Goal: Task Accomplishment & Management: Manage account settings

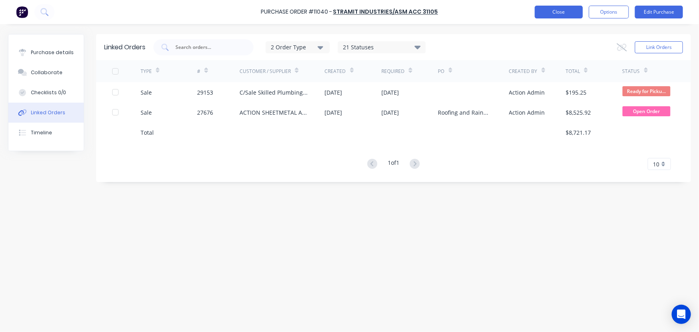
click at [539, 16] on button "Close" at bounding box center [559, 12] width 48 height 13
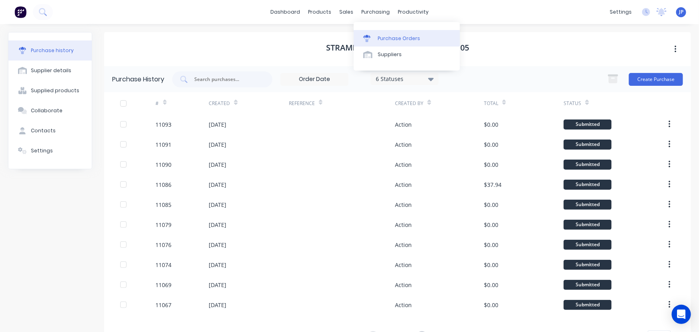
click at [386, 36] on div "Purchase Orders" at bounding box center [399, 38] width 42 height 7
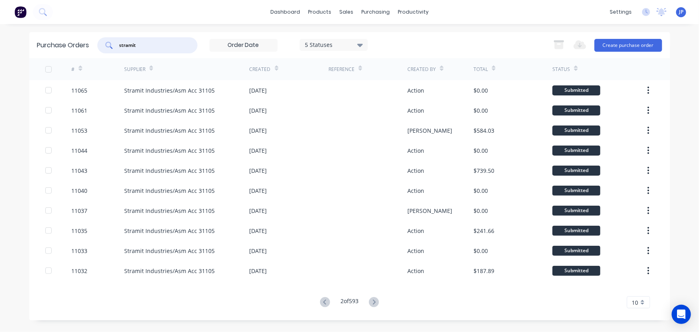
drag, startPoint x: 152, startPoint y: 48, endPoint x: 91, endPoint y: 44, distance: 61.1
click at [91, 44] on div "Purchase Orders stramit 5 Statuses 5 Statuses Export to Excel (XLSX) Create pur…" at bounding box center [349, 45] width 641 height 26
type input "11036"
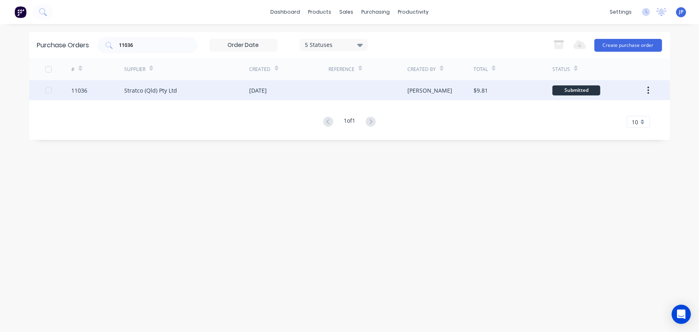
click at [131, 89] on div "Stratco (Qld) Pty Ltd" at bounding box center [150, 90] width 53 height 8
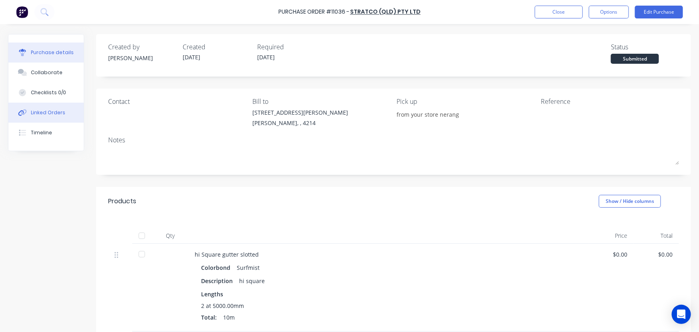
click at [69, 107] on button "Linked Orders" at bounding box center [45, 113] width 75 height 20
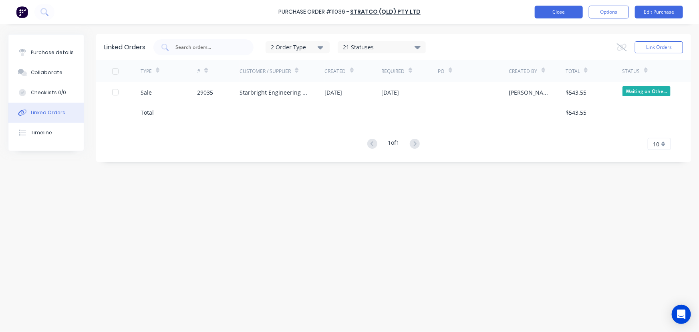
click at [564, 8] on button "Close" at bounding box center [559, 12] width 48 height 13
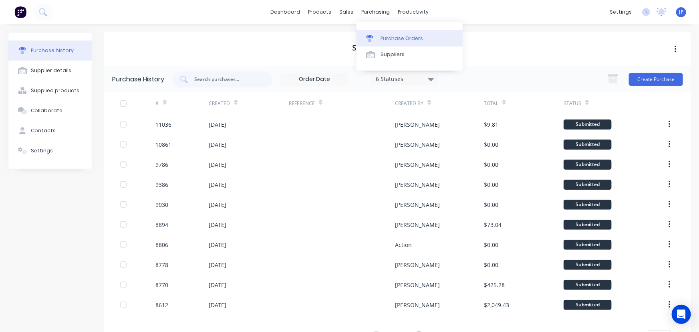
click at [385, 39] on div "Purchase Orders" at bounding box center [402, 38] width 42 height 7
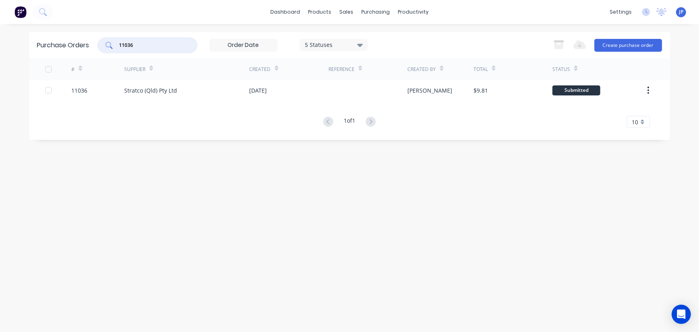
drag, startPoint x: 146, startPoint y: 47, endPoint x: 85, endPoint y: 41, distance: 60.9
click at [95, 47] on div "Purchase Orders 11036 5 Statuses 5 Statuses Export to Excel (XLSX) Create purch…" at bounding box center [349, 45] width 641 height 26
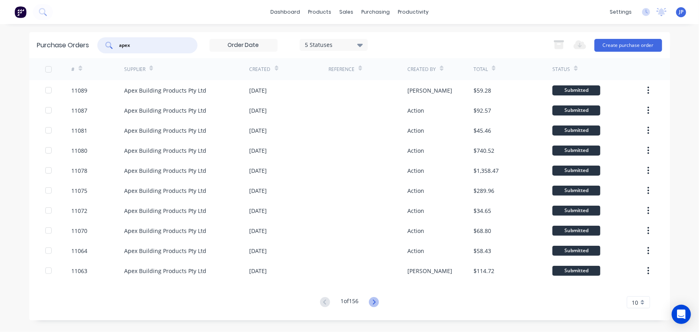
type input "apex"
click at [375, 304] on icon at bounding box center [374, 301] width 3 height 5
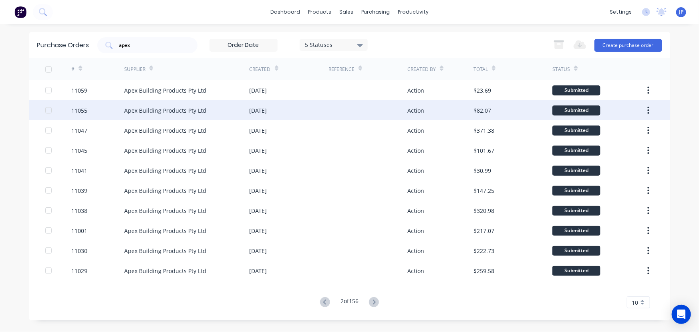
click at [150, 113] on div "Apex Building Products Pty Ltd" at bounding box center [165, 110] width 82 height 8
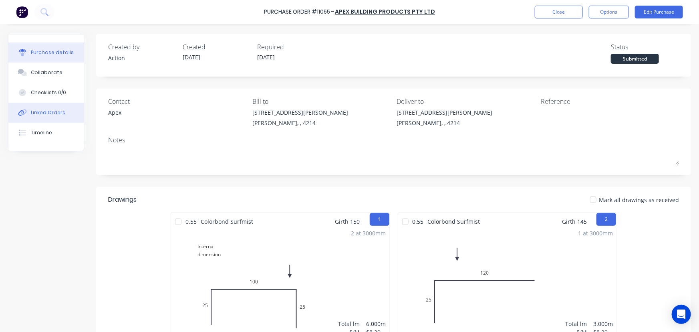
click at [64, 116] on button "Linked Orders" at bounding box center [45, 113] width 75 height 20
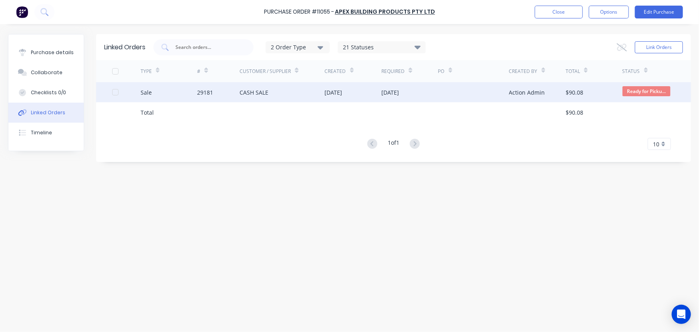
click at [232, 93] on div "29181" at bounding box center [218, 92] width 42 height 20
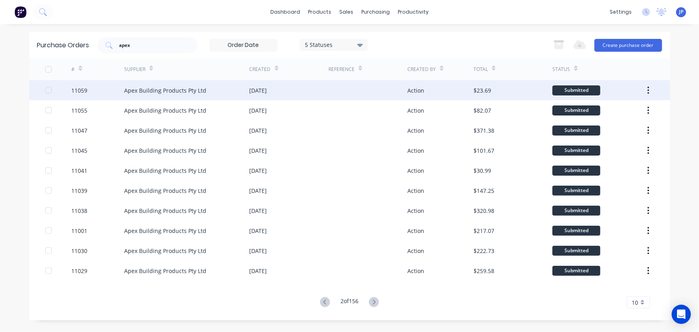
click at [143, 92] on div "Apex Building Products Pty Ltd" at bounding box center [165, 90] width 82 height 8
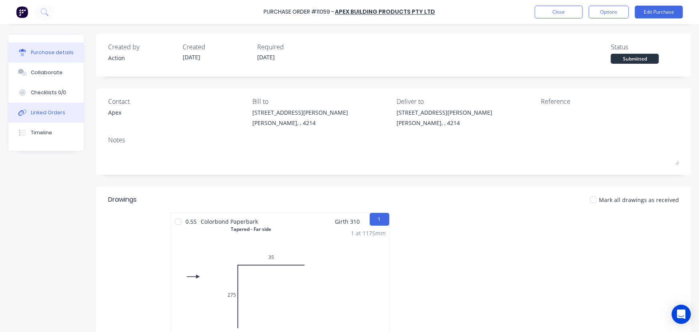
click at [51, 111] on div "Linked Orders" at bounding box center [48, 112] width 34 height 7
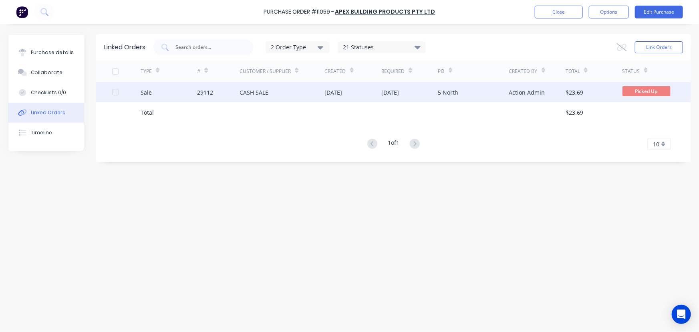
click at [190, 95] on div "Sale" at bounding box center [169, 92] width 57 height 20
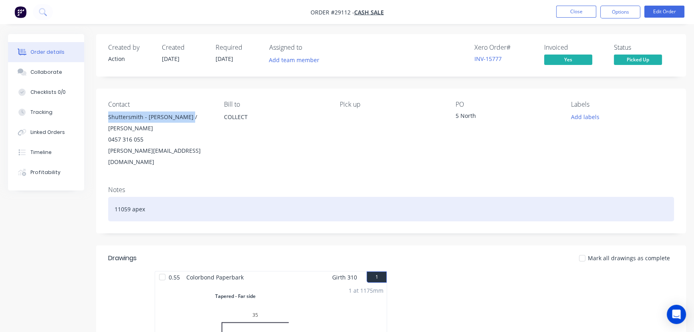
click at [231, 178] on div "Contact Shuttersmith - Stacey / Craig 0457 316 055 craig@shuttersmith.com.au Bi…" at bounding box center [391, 161] width 590 height 145
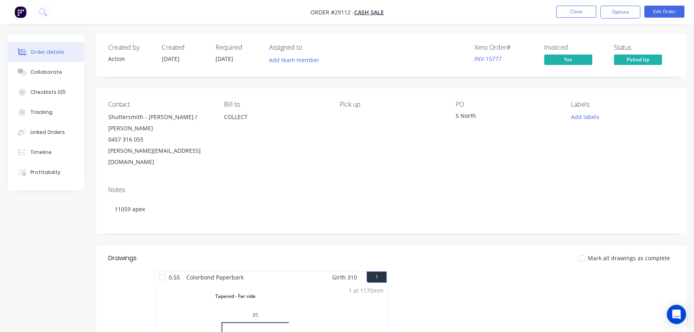
click at [578, 13] on button "Close" at bounding box center [576, 12] width 40 height 12
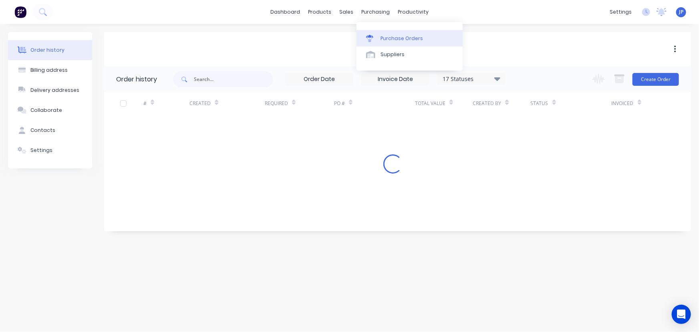
click at [384, 36] on div "Purchase Orders" at bounding box center [402, 38] width 42 height 7
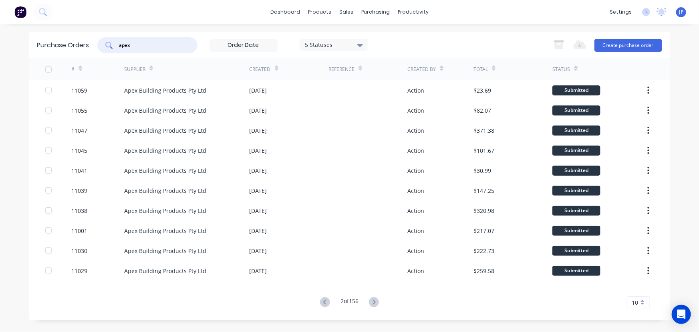
drag, startPoint x: 139, startPoint y: 47, endPoint x: 111, endPoint y: 48, distance: 28.9
click at [111, 48] on div "apex" at bounding box center [147, 45] width 100 height 16
type input "11026"
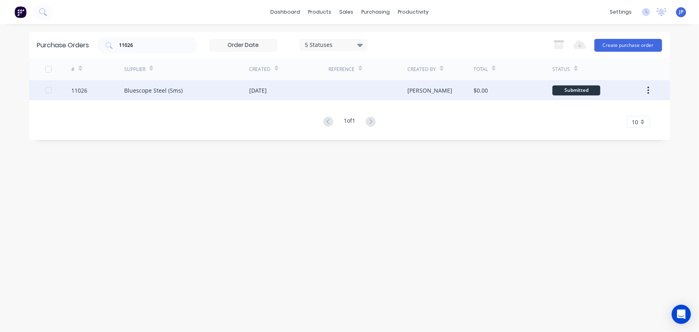
click at [135, 88] on div "Bluescope Steel (Sms)" at bounding box center [153, 90] width 59 height 8
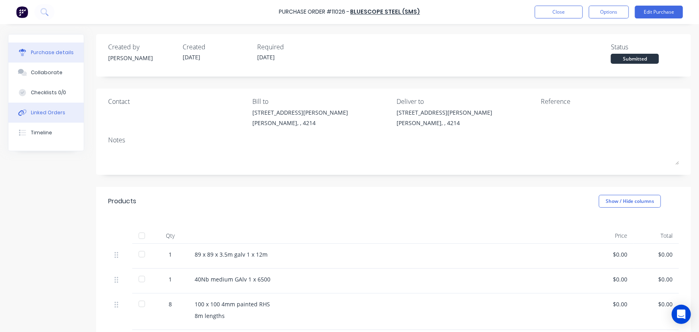
click at [51, 111] on div "Linked Orders" at bounding box center [48, 112] width 34 height 7
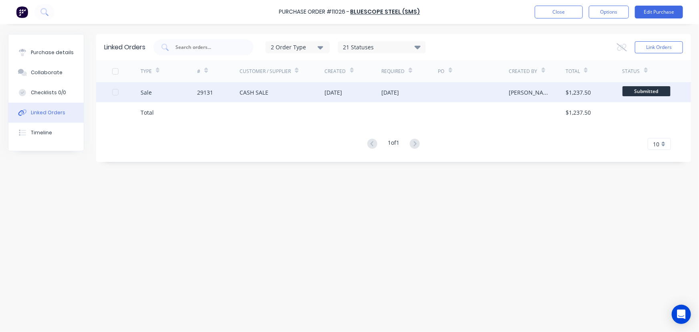
click at [377, 93] on div "[DATE]" at bounding box center [353, 92] width 57 height 20
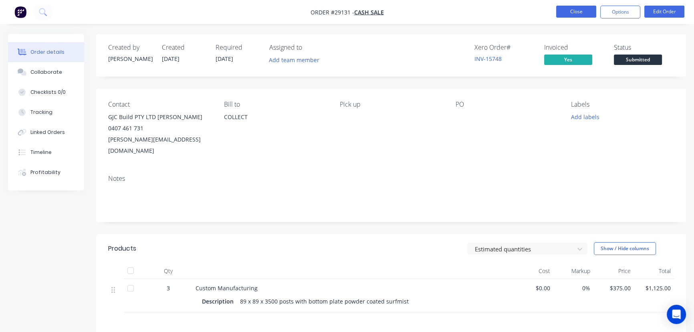
click at [575, 13] on button "Close" at bounding box center [576, 12] width 40 height 12
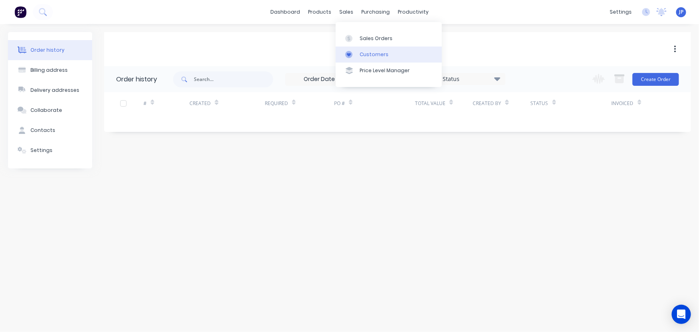
click at [374, 51] on div "Customers" at bounding box center [374, 54] width 29 height 7
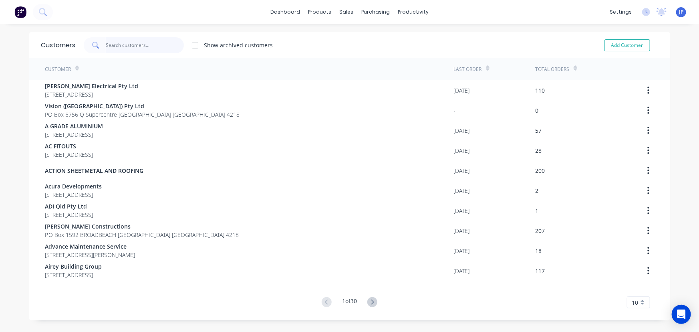
click at [150, 48] on input "text" at bounding box center [145, 45] width 78 height 16
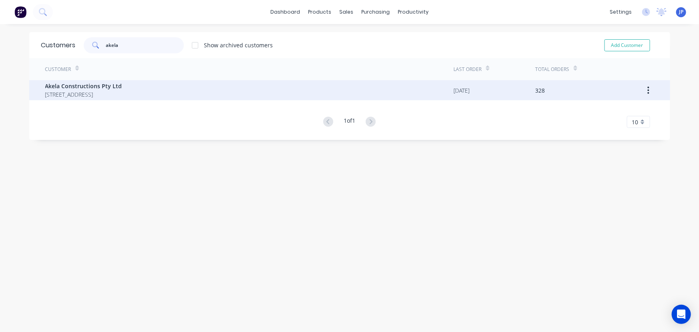
type input "akela"
click at [51, 91] on span "P.O Box 3214 HELENSVALE TOWN CENTRE Queensland Australia 4212" at bounding box center [83, 94] width 77 height 8
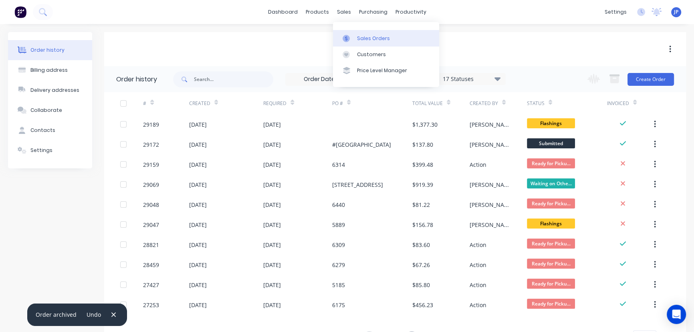
click at [366, 37] on div "Sales Orders" at bounding box center [373, 38] width 33 height 7
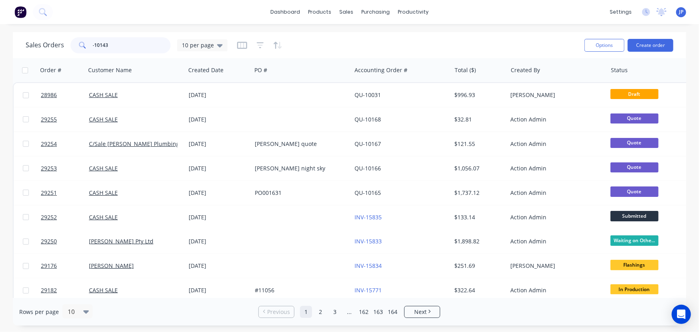
type input "-10143"
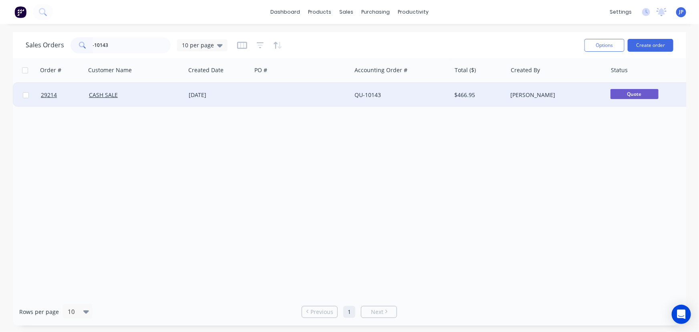
click at [200, 96] on div "[DATE]" at bounding box center [219, 95] width 60 height 8
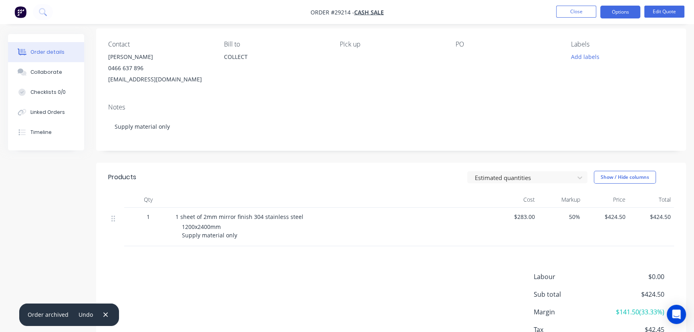
scroll to position [109, 0]
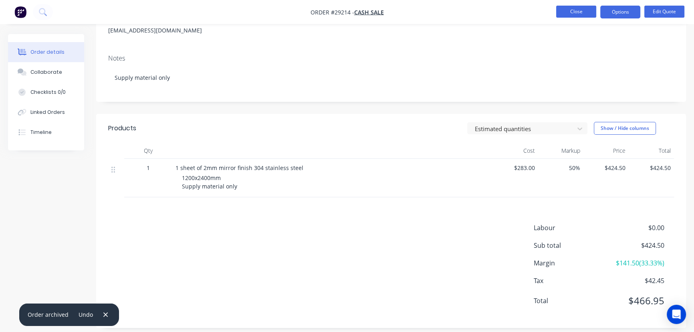
click at [577, 9] on button "Close" at bounding box center [576, 12] width 40 height 12
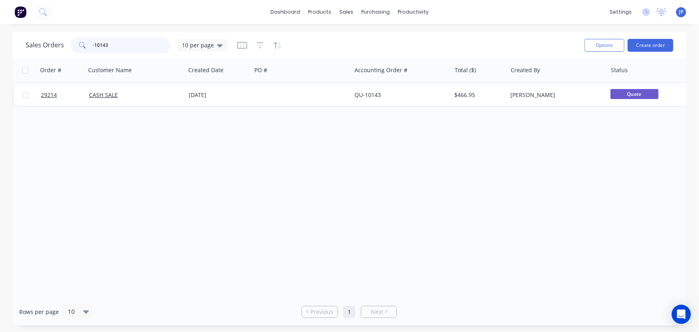
drag, startPoint x: 123, startPoint y: 48, endPoint x: 79, endPoint y: 46, distance: 44.2
click at [79, 46] on div "-10143" at bounding box center [121, 45] width 100 height 16
type input "29220"
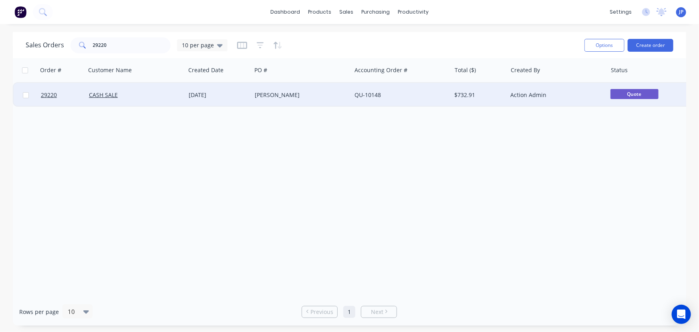
click at [175, 91] on div "CASH SALE" at bounding box center [136, 95] width 100 height 24
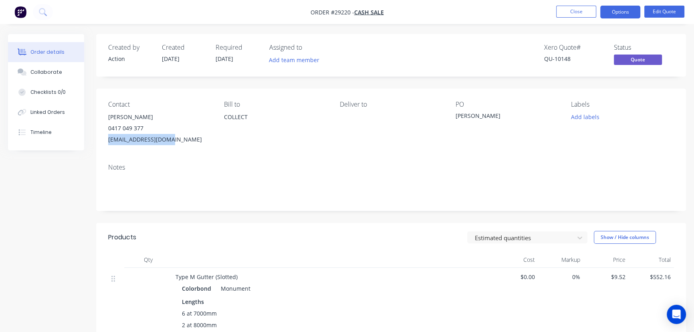
drag, startPoint x: 168, startPoint y: 142, endPoint x: 108, endPoint y: 142, distance: 59.7
click at [108, 142] on div "[EMAIL_ADDRESS][DOMAIN_NAME]" at bounding box center [159, 139] width 103 height 11
copy div "[EMAIL_ADDRESS][DOMAIN_NAME]"
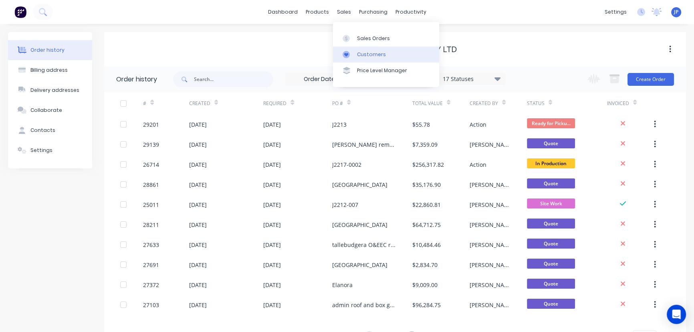
click at [360, 49] on link "Customers" at bounding box center [386, 54] width 106 height 16
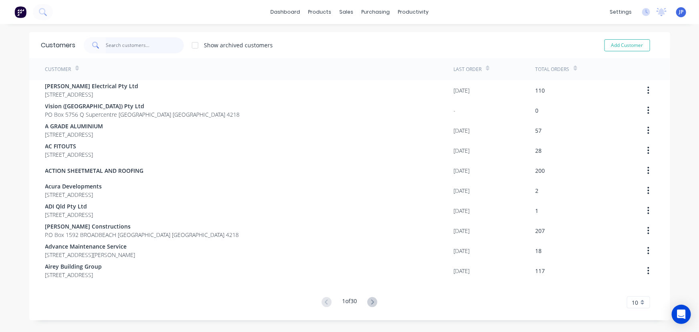
click at [134, 46] on input "text" at bounding box center [145, 45] width 78 height 16
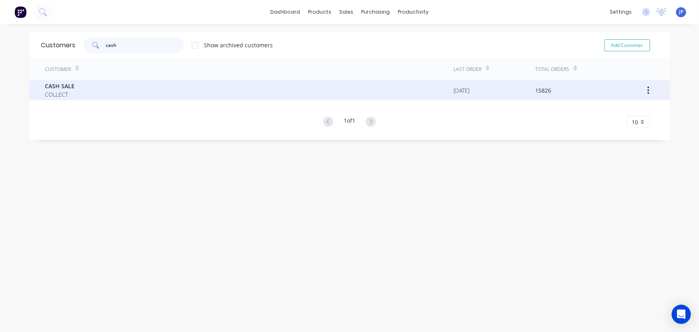
type input "cash"
click at [64, 85] on span "CASH SALE" at bounding box center [60, 86] width 30 height 8
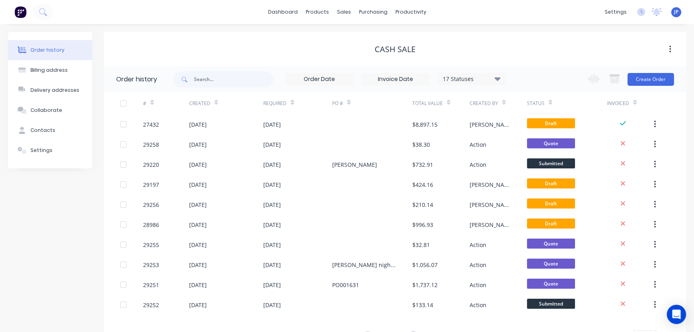
click at [217, 88] on div "17 Statuses Invoice Status Invoiced Not Invoiced Partial Order Status All Archi…" at bounding box center [339, 79] width 333 height 26
click at [216, 82] on input "text" at bounding box center [233, 79] width 79 height 16
type input "29252"
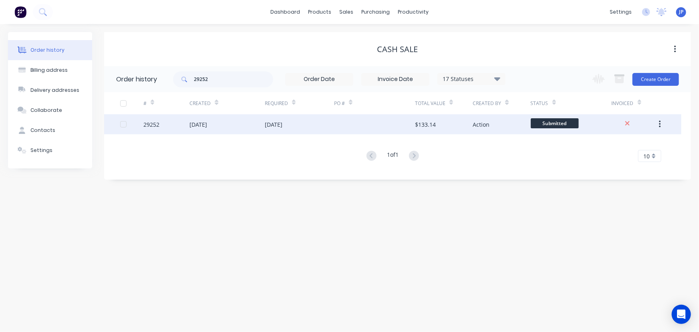
click at [207, 123] on div "[DATE]" at bounding box center [199, 124] width 18 height 8
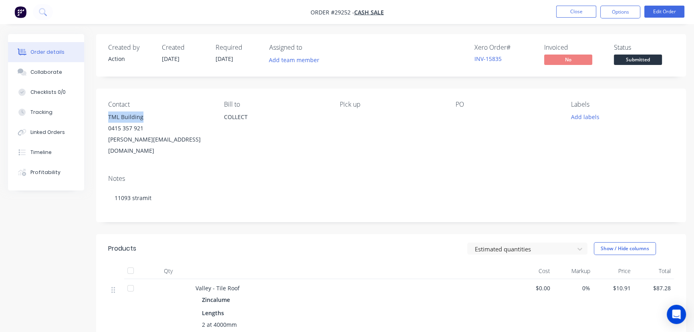
drag, startPoint x: 152, startPoint y: 118, endPoint x: 106, endPoint y: 121, distance: 45.8
click at [106, 121] on div "Contact TML Building 0415 357 921 tom@tmlbuildinggroup.com.au Bill to COLLECT P…" at bounding box center [391, 129] width 590 height 80
copy div "TML Building"
drag, startPoint x: 608, startPoint y: 8, endPoint x: 609, endPoint y: 19, distance: 10.9
click at [609, 9] on button "Options" at bounding box center [620, 12] width 40 height 13
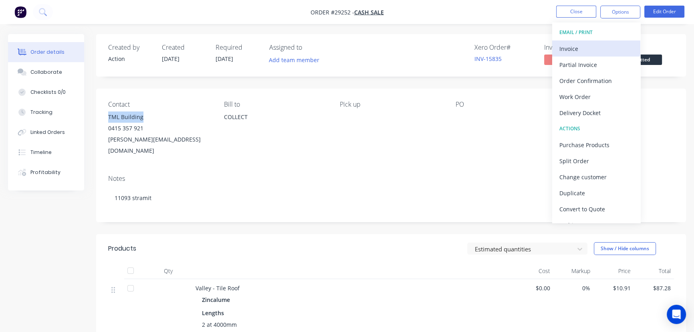
click at [591, 52] on div "Invoice" at bounding box center [597, 49] width 74 height 12
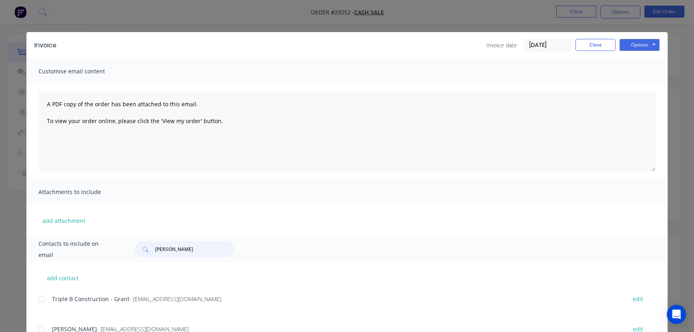
drag, startPoint x: 182, startPoint y: 250, endPoint x: 150, endPoint y: 253, distance: 32.6
click at [150, 253] on div "Greg Ashby" at bounding box center [184, 249] width 100 height 16
paste input "TML Building"
type input "TML Building"
drag, startPoint x: 171, startPoint y: 306, endPoint x: 46, endPoint y: 311, distance: 125.6
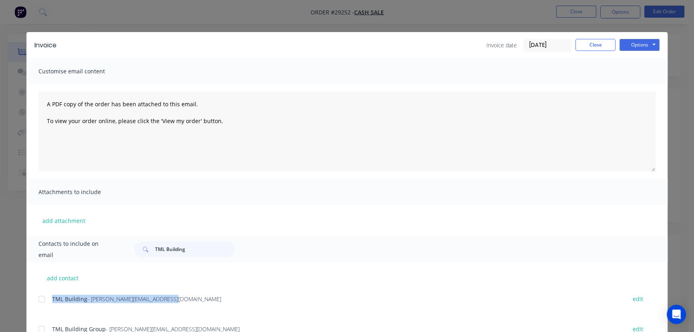
click at [46, 311] on div "TML Building - tom@tmlbuildinggroup.com.au edit" at bounding box center [352, 303] width 629 height 20
copy div "TML Building - tom@tmlbuildinggroup.com.au"
click at [642, 44] on button "Options" at bounding box center [640, 45] width 40 height 12
click at [641, 70] on button "Print" at bounding box center [645, 72] width 51 height 13
click at [598, 43] on button "Close" at bounding box center [596, 45] width 40 height 12
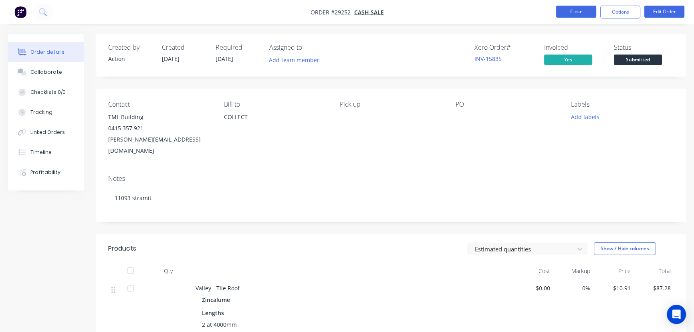
click at [562, 12] on button "Close" at bounding box center [576, 12] width 40 height 12
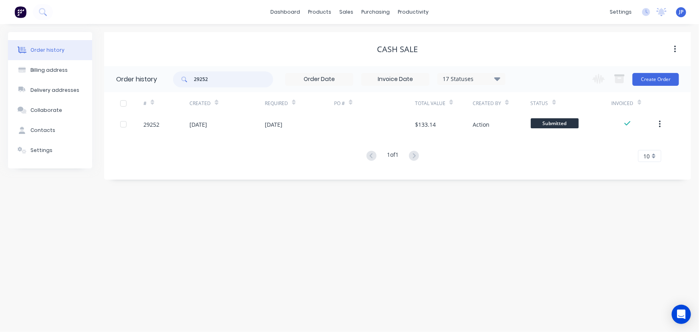
drag, startPoint x: 214, startPoint y: 78, endPoint x: 164, endPoint y: 80, distance: 50.1
click at [164, 80] on header "Order history 29252 17 Statuses Invoice Status Invoiced Not Invoiced Partial Or…" at bounding box center [397, 79] width 587 height 26
type input "29220"
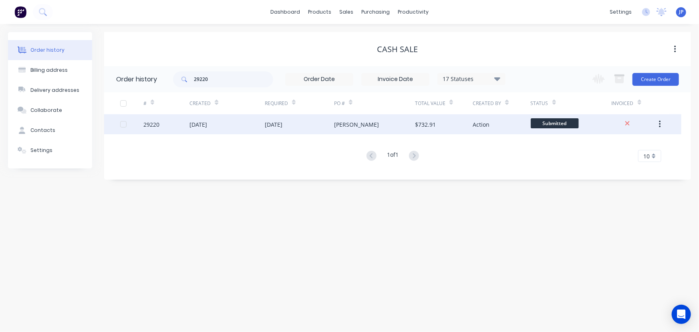
click at [206, 125] on div "[DATE]" at bounding box center [199, 124] width 18 height 8
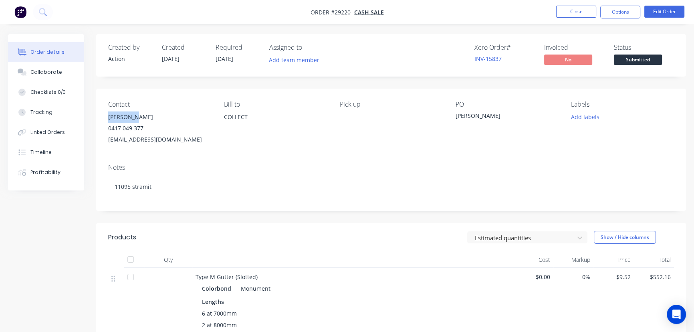
drag, startPoint x: 139, startPoint y: 115, endPoint x: 103, endPoint y: 117, distance: 36.1
click at [103, 117] on div "Contact Troy Jeff 0417 049 377 Troyjeff@hotmail.com Bill to COLLECT Pick up PO …" at bounding box center [391, 123] width 590 height 69
copy div "[PERSON_NAME]"
click at [623, 14] on button "Options" at bounding box center [620, 12] width 40 height 13
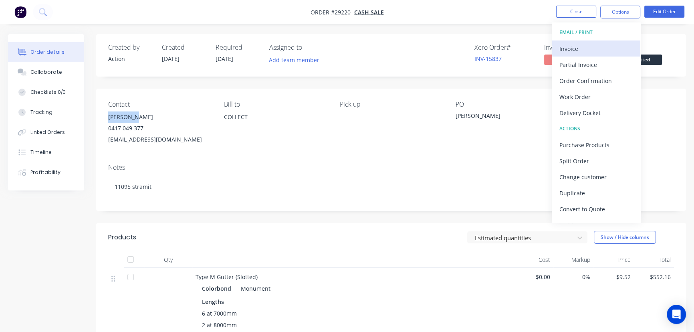
click at [571, 48] on div "Invoice" at bounding box center [597, 49] width 74 height 12
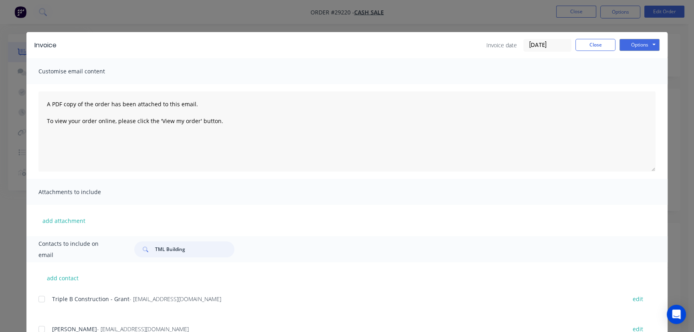
drag, startPoint x: 192, startPoint y: 249, endPoint x: 139, endPoint y: 250, distance: 53.3
click at [139, 250] on div "TML Building" at bounding box center [184, 249] width 100 height 16
paste input "roy Jeff"
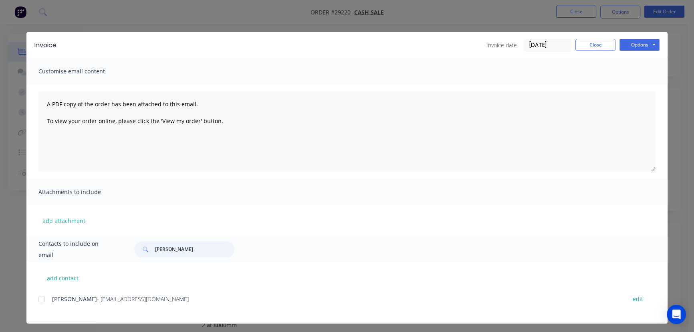
type input "[PERSON_NAME]"
drag, startPoint x: 133, startPoint y: 304, endPoint x: 43, endPoint y: 307, distance: 89.8
click at [43, 307] on div "Troy Jeff - Troyjeff@hotmail.com edit" at bounding box center [352, 303] width 629 height 20
copy div "Troy Jeff - Troyjeff@hotmail.com"
click at [630, 44] on button "Options" at bounding box center [640, 45] width 40 height 12
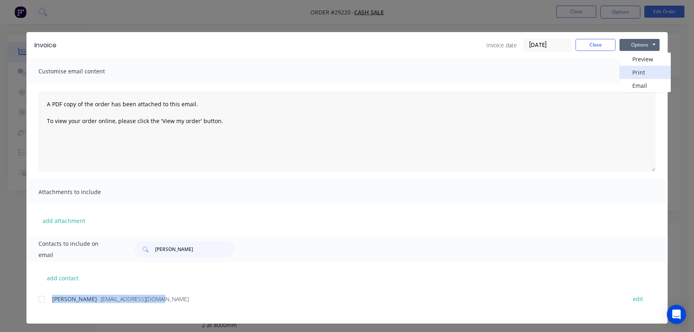
click at [635, 73] on button "Print" at bounding box center [645, 72] width 51 height 13
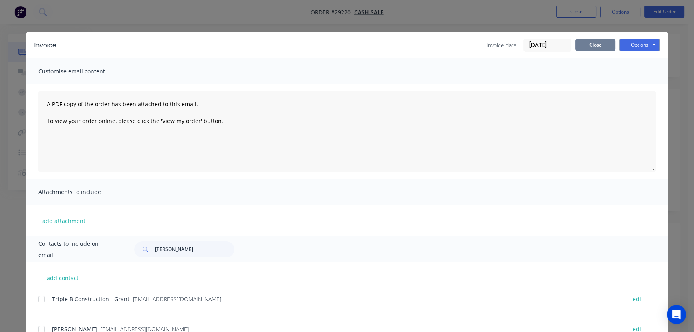
click at [591, 42] on button "Close" at bounding box center [596, 45] width 40 height 12
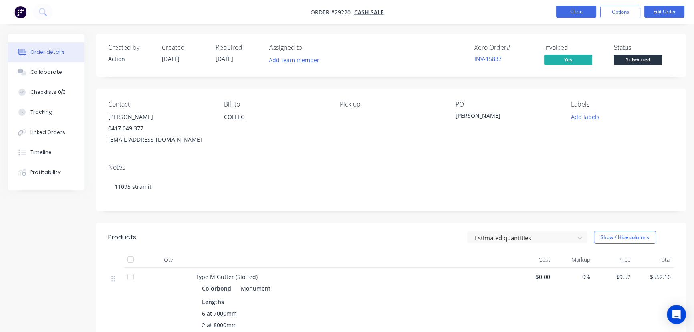
click at [575, 14] on button "Close" at bounding box center [576, 12] width 40 height 12
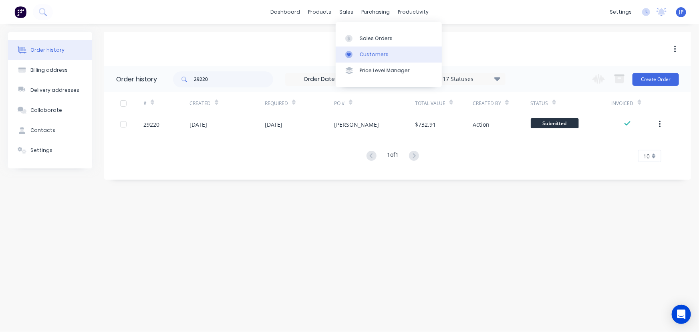
click at [364, 52] on div "Customers" at bounding box center [374, 54] width 29 height 7
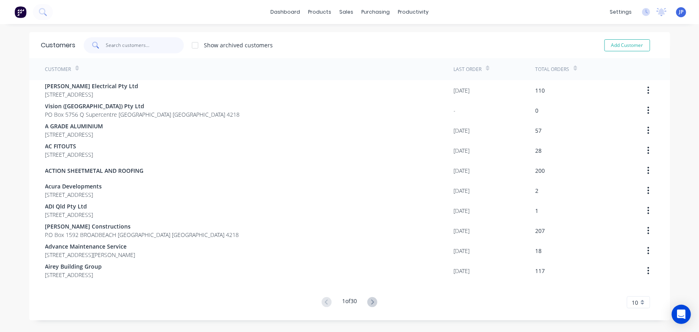
click at [131, 52] on input "text" at bounding box center [145, 45] width 78 height 16
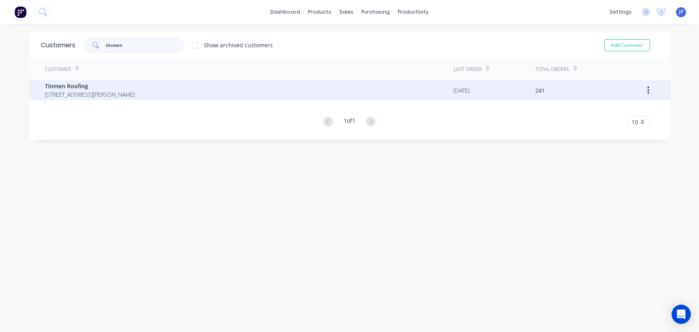
type input "tinmen"
click at [106, 89] on span "Tinmen Roofing" at bounding box center [90, 86] width 90 height 8
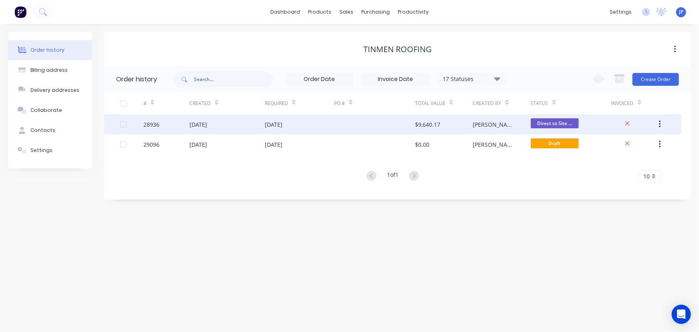
click at [271, 125] on div "[DATE]" at bounding box center [274, 124] width 18 height 8
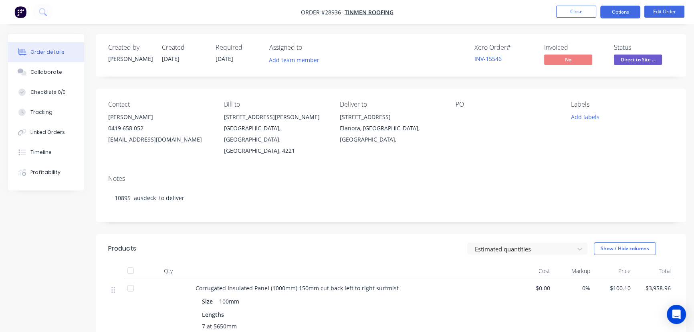
click at [616, 14] on button "Options" at bounding box center [620, 12] width 40 height 13
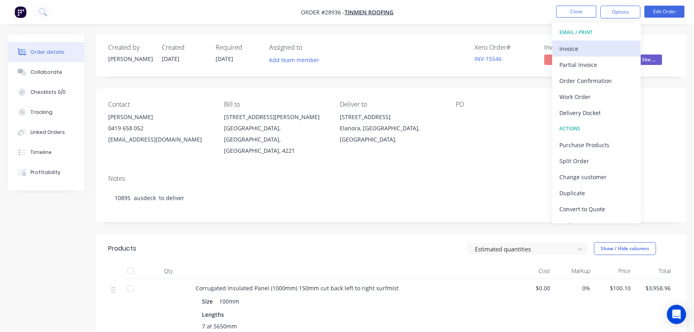
click at [582, 46] on div "Invoice" at bounding box center [597, 49] width 74 height 12
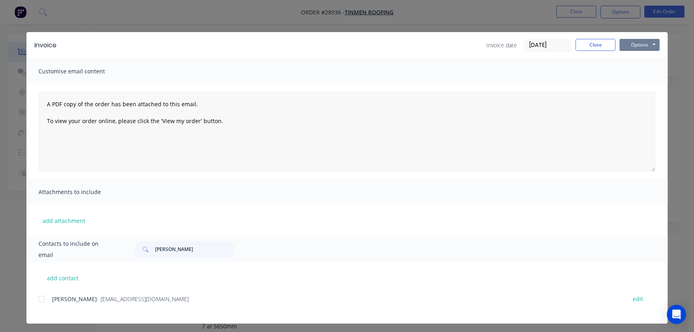
click at [631, 46] on button "Options" at bounding box center [640, 45] width 40 height 12
click at [633, 75] on button "Print" at bounding box center [645, 72] width 51 height 13
click at [588, 44] on button "Close" at bounding box center [596, 45] width 40 height 12
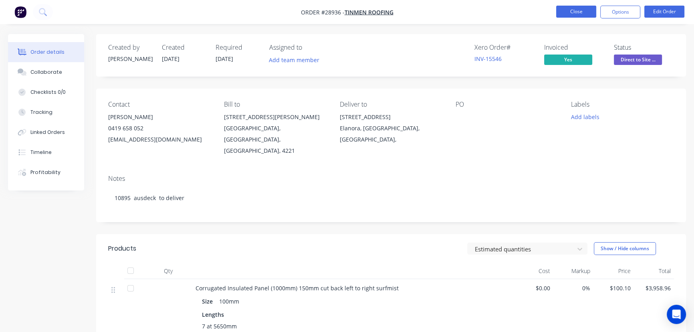
click at [566, 10] on button "Close" at bounding box center [576, 12] width 40 height 12
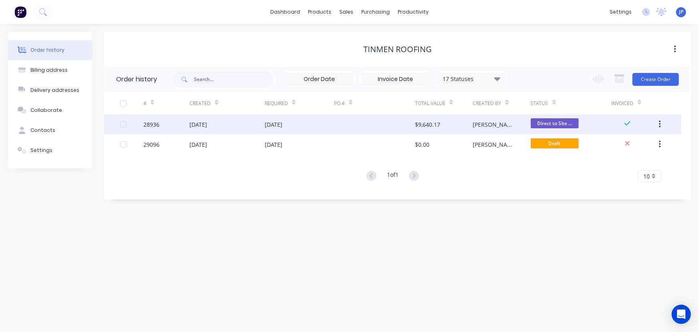
click at [660, 124] on icon "button" at bounding box center [660, 124] width 2 height 7
click at [616, 141] on div "Archive" at bounding box center [632, 145] width 62 height 12
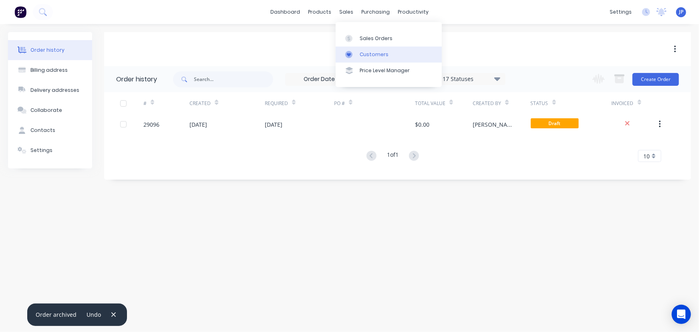
click at [364, 55] on div "Customers" at bounding box center [374, 54] width 29 height 7
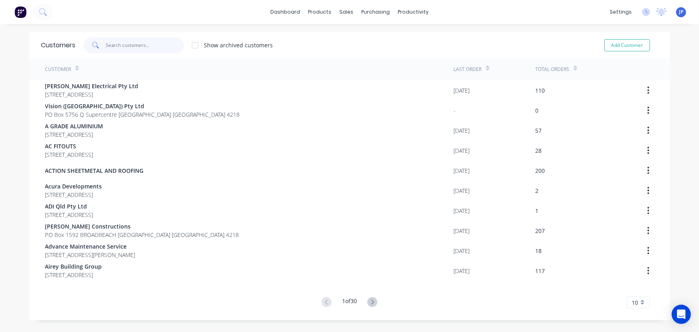
click at [121, 42] on input "text" at bounding box center [145, 45] width 78 height 16
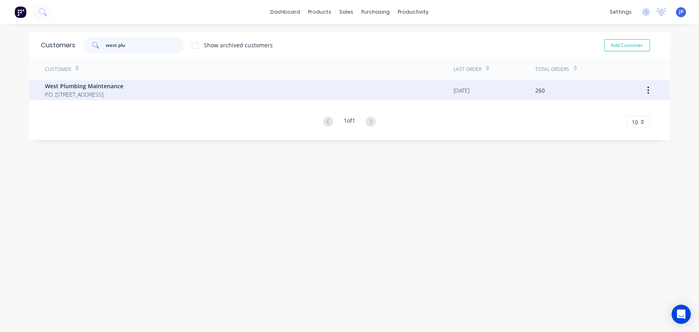
type input "west plu"
click at [66, 86] on span "West Plumbing Maintenance" at bounding box center [84, 86] width 79 height 8
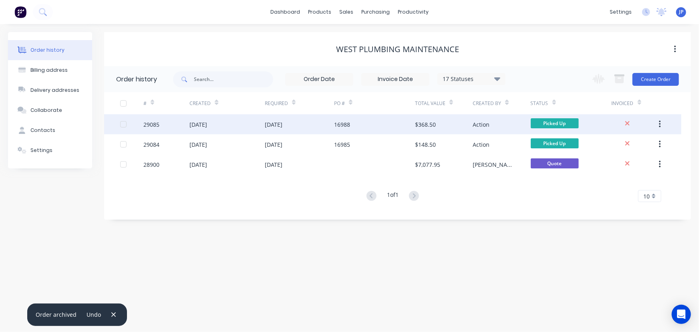
click at [202, 126] on div "07 Oct 2025" at bounding box center [199, 124] width 18 height 8
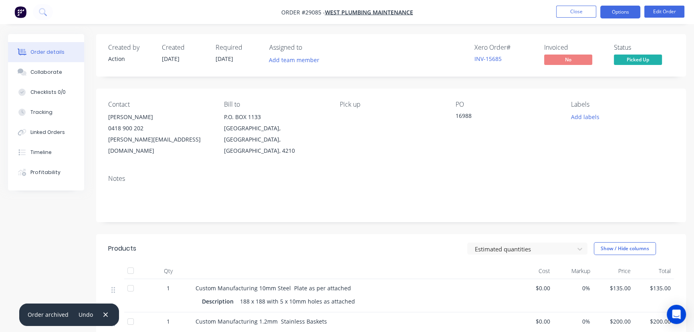
click at [615, 9] on button "Options" at bounding box center [620, 12] width 40 height 13
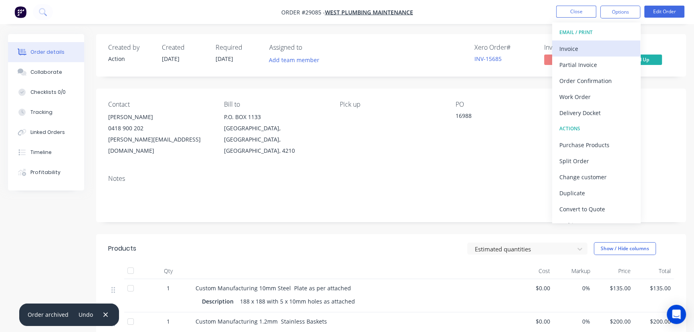
click at [582, 46] on div "Invoice" at bounding box center [597, 49] width 74 height 12
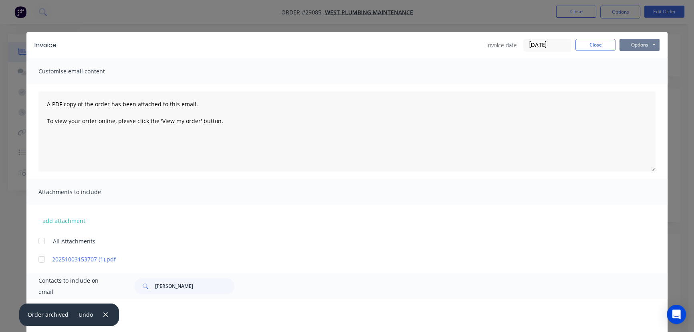
click at [628, 46] on button "Options" at bounding box center [640, 45] width 40 height 12
click at [628, 75] on button "Print" at bounding box center [645, 72] width 51 height 13
click at [594, 45] on button "Close" at bounding box center [596, 45] width 40 height 12
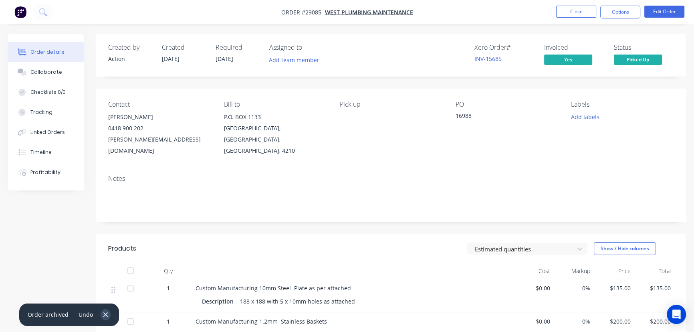
click at [103, 315] on icon "button" at bounding box center [105, 314] width 5 height 7
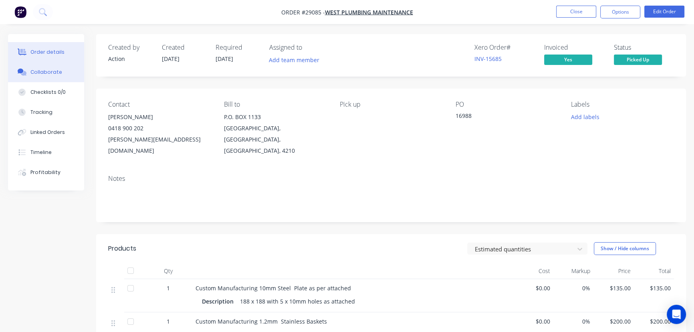
click at [51, 71] on div "Collaborate" at bounding box center [46, 72] width 32 height 7
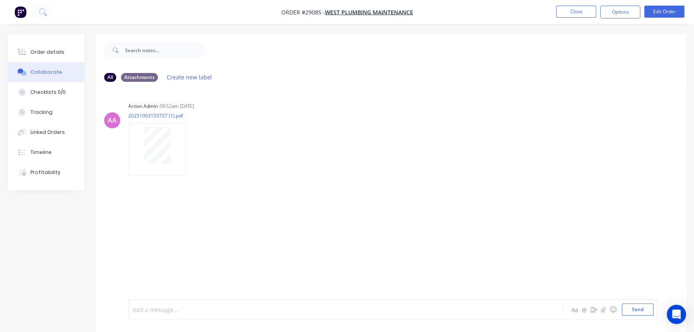
click at [156, 311] on div at bounding box center [328, 309] width 390 height 8
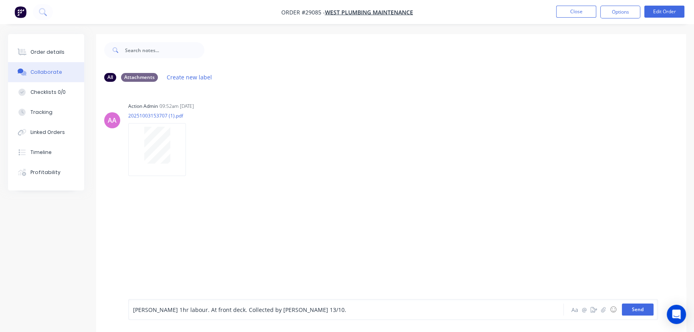
click at [630, 312] on button "Send" at bounding box center [638, 309] width 32 height 12
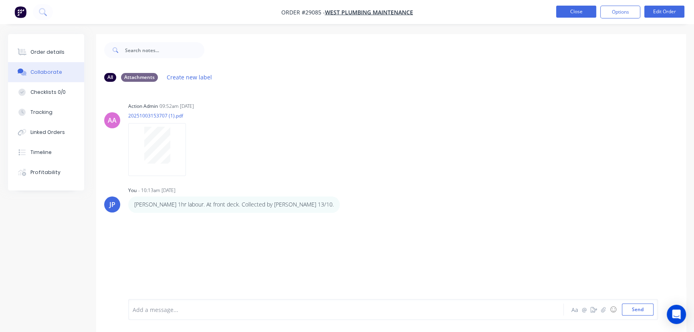
click at [573, 15] on button "Close" at bounding box center [576, 12] width 40 height 12
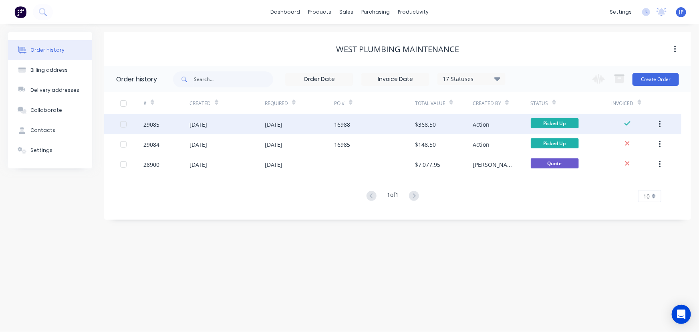
click at [660, 123] on icon "button" at bounding box center [660, 124] width 2 height 9
click at [625, 146] on div "Archive" at bounding box center [632, 145] width 62 height 12
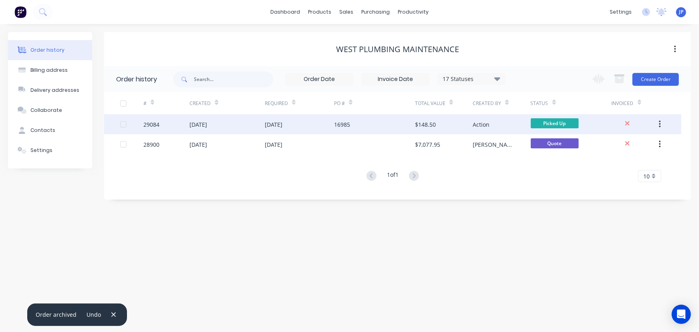
click at [398, 125] on div "16985" at bounding box center [374, 124] width 81 height 20
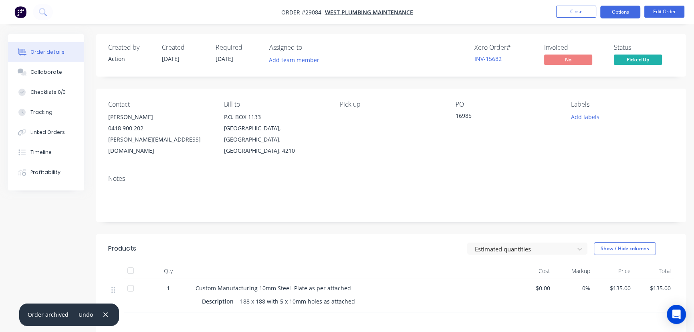
click at [616, 12] on button "Options" at bounding box center [620, 12] width 40 height 13
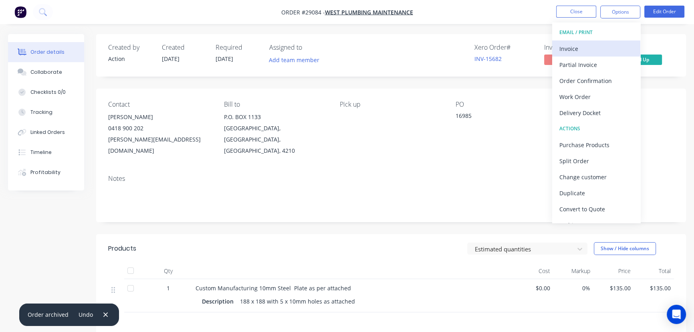
click at [587, 48] on div "Invoice" at bounding box center [597, 49] width 74 height 12
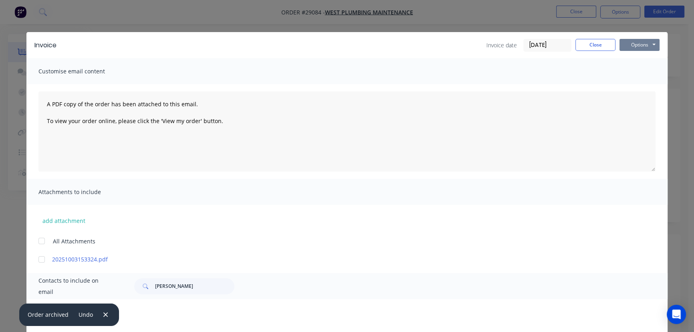
click at [634, 45] on button "Options" at bounding box center [640, 45] width 40 height 12
click at [622, 71] on button "Print" at bounding box center [645, 72] width 51 height 13
click at [601, 46] on button "Close" at bounding box center [596, 45] width 40 height 12
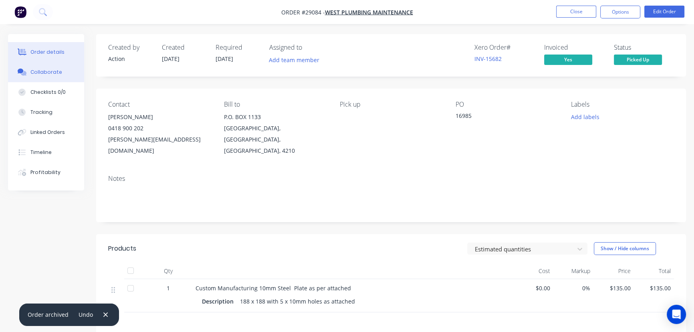
click at [37, 68] on button "Collaborate" at bounding box center [46, 72] width 76 height 20
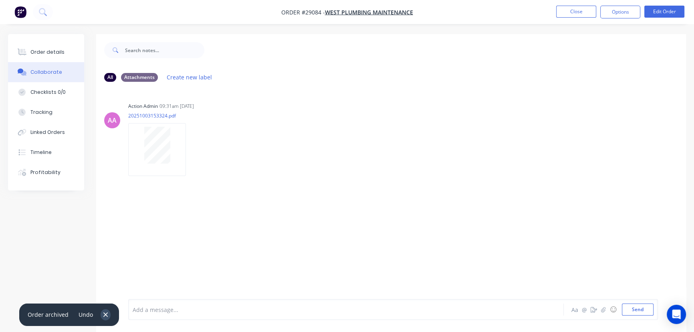
click at [103, 313] on icon "button" at bounding box center [105, 314] width 4 height 4
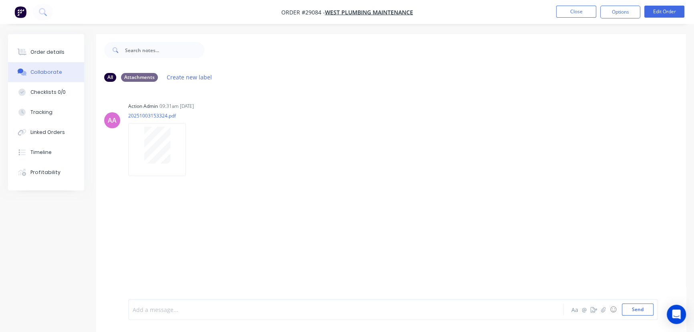
click at [144, 310] on div at bounding box center [328, 309] width 390 height 8
click at [638, 307] on button "Send" at bounding box center [638, 309] width 32 height 12
click at [572, 10] on button "Close" at bounding box center [576, 12] width 40 height 12
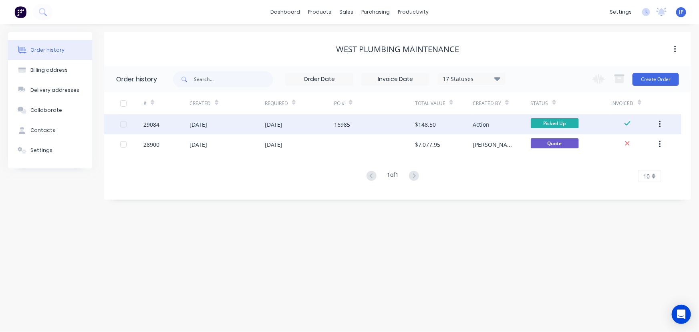
click at [661, 126] on icon "button" at bounding box center [660, 124] width 2 height 7
click at [624, 146] on div "Archive" at bounding box center [632, 145] width 62 height 12
